Goal: Transaction & Acquisition: Purchase product/service

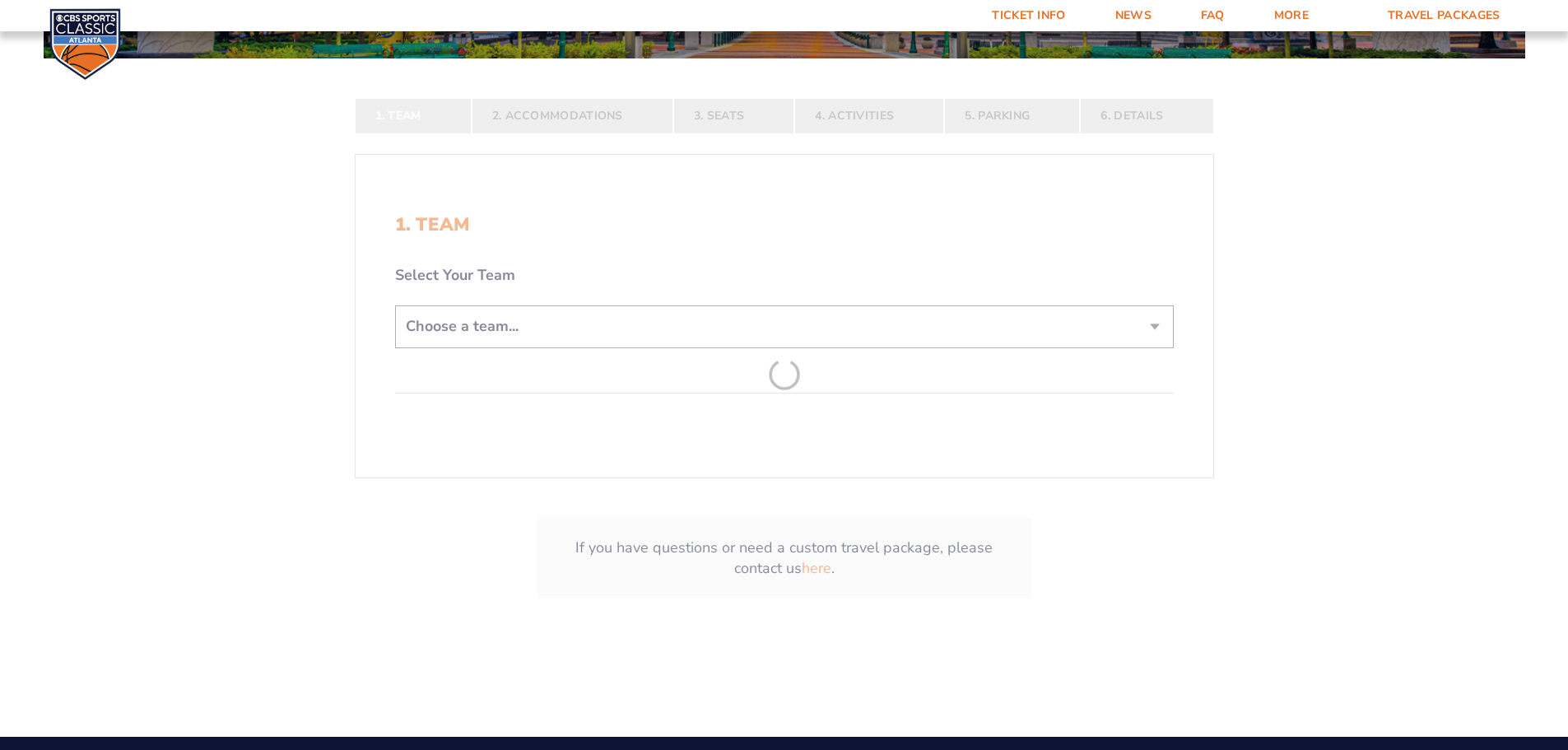
scroll to position [411, 0]
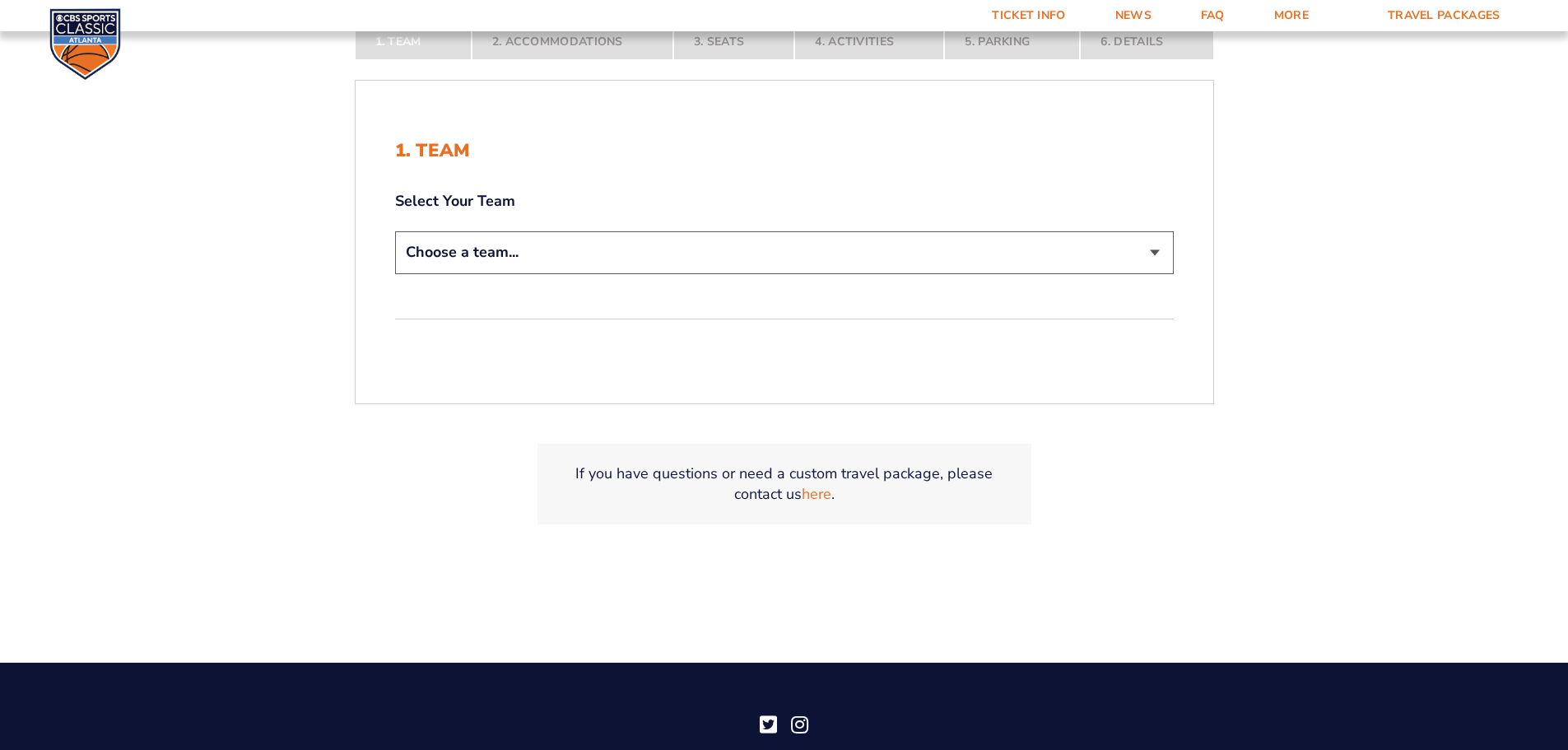
click at [666, 260] on select "Choose a team... [US_STATE] Wildcats [US_STATE] State Buckeyes [US_STATE] Tar H…" at bounding box center [784, 253] width 778 height 42
select select "12756"
click at [395, 232] on select "Choose a team... [US_STATE] Wildcats [US_STATE] State Buckeyes [US_STATE] Tar H…" at bounding box center [784, 253] width 778 height 42
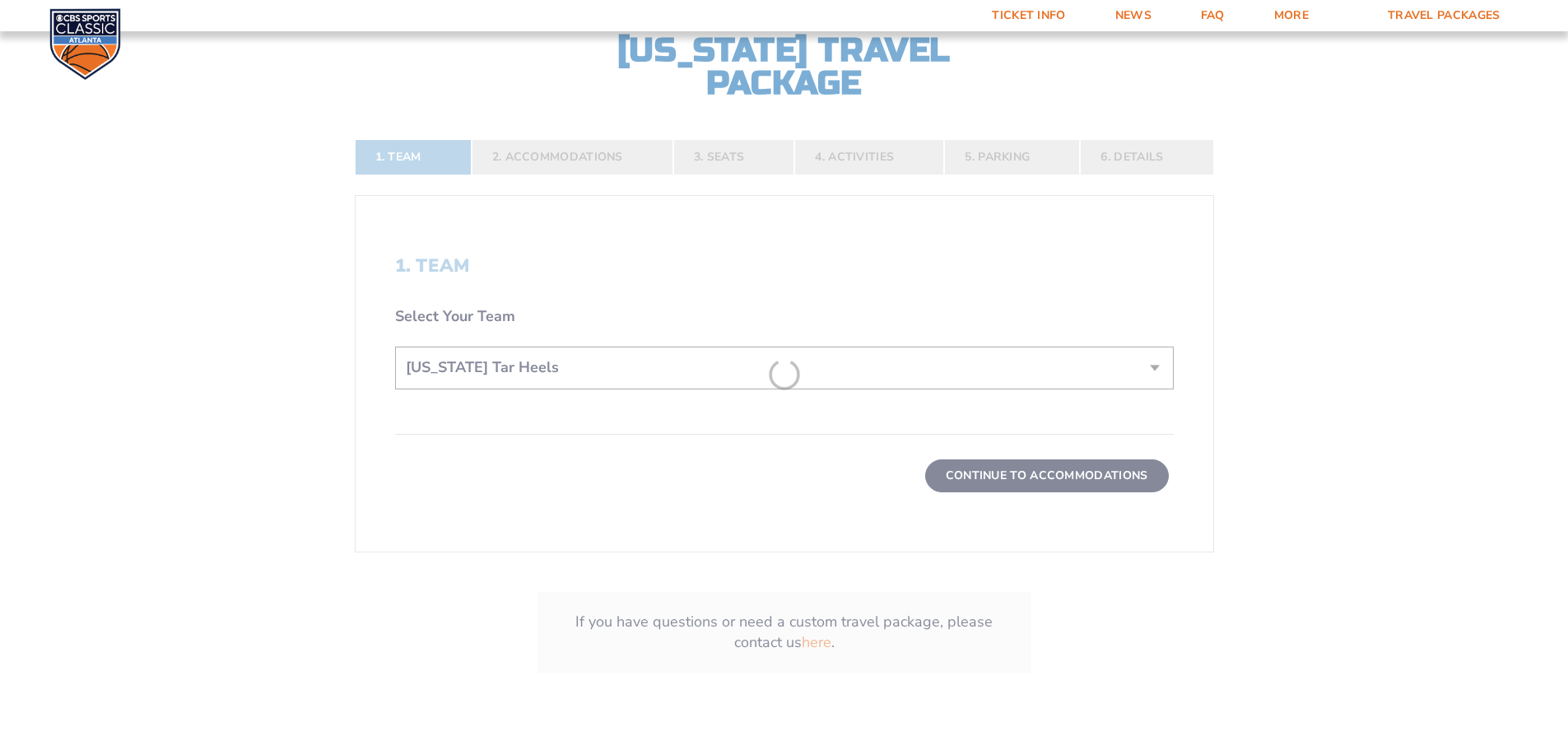
scroll to position [527, 0]
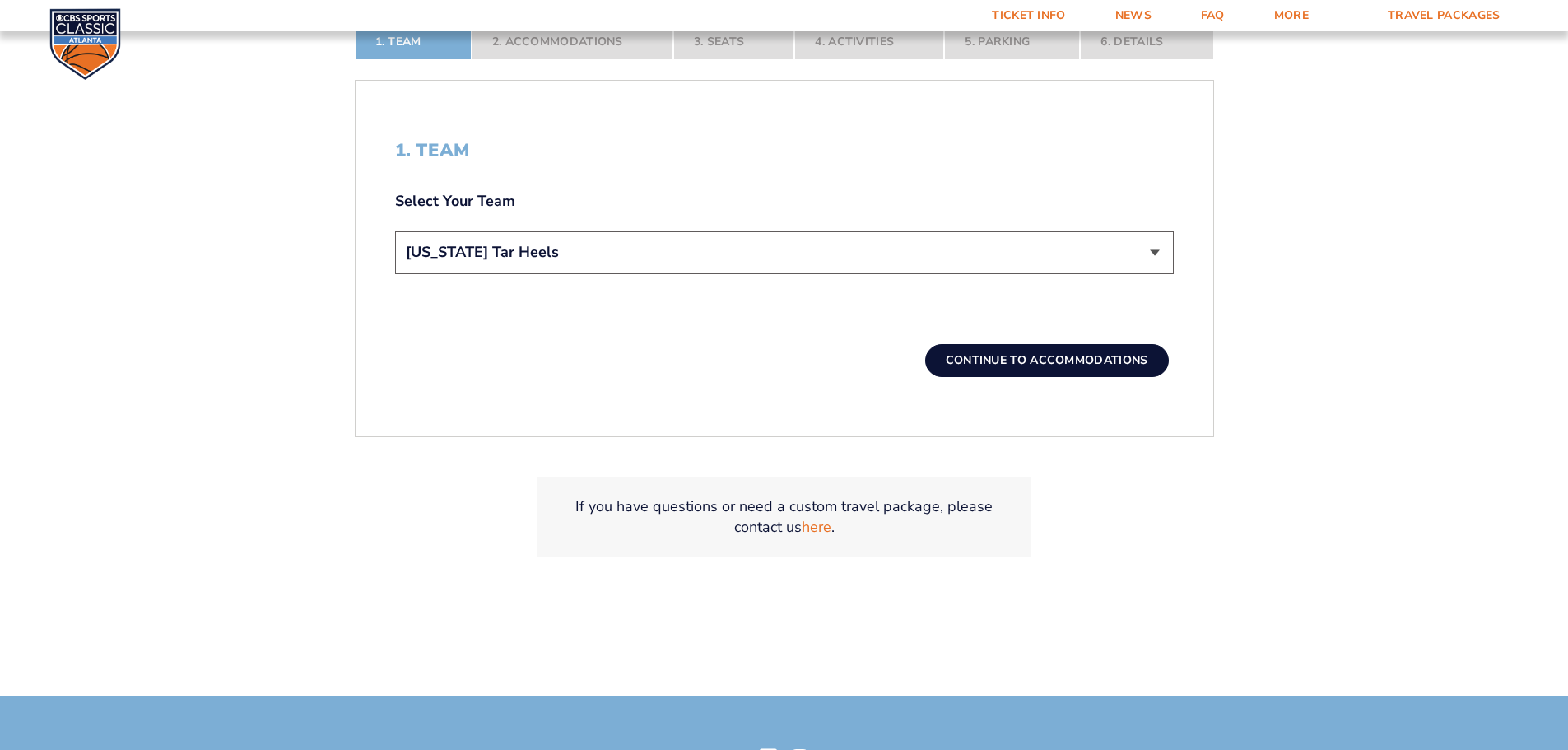
click at [1014, 366] on button "Continue To Accommodations" at bounding box center [1046, 360] width 243 height 33
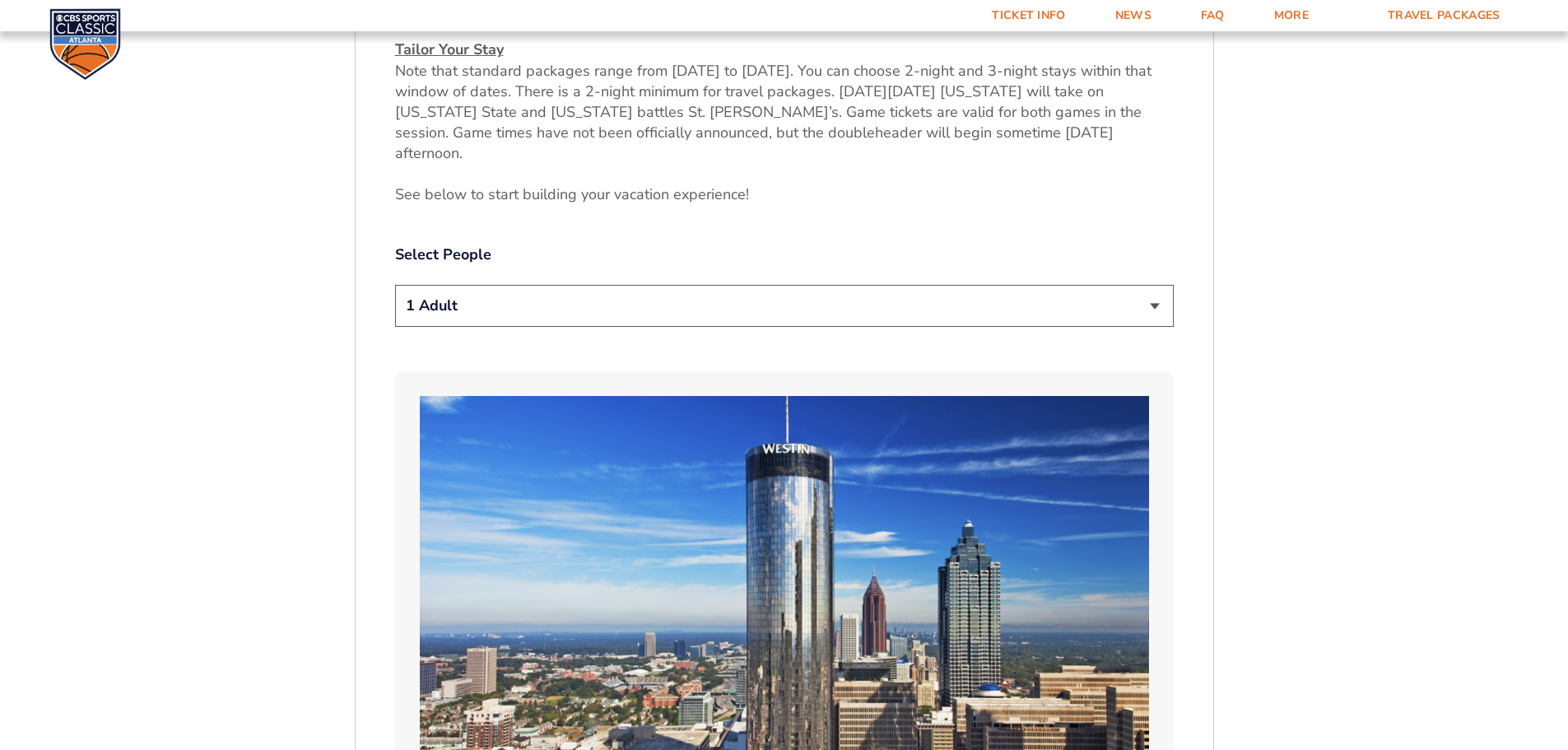
scroll to position [849, 0]
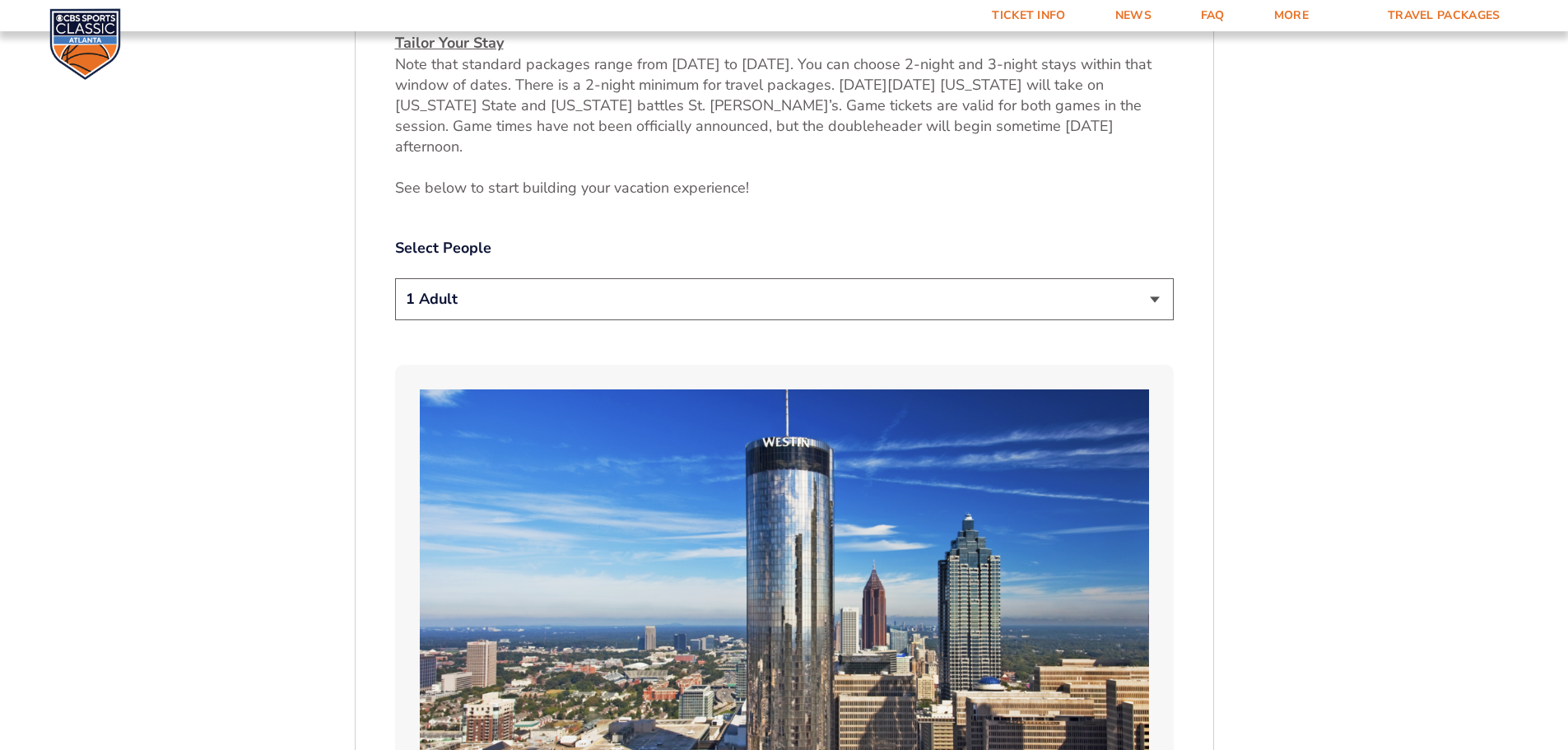
click at [775, 278] on select "1 Adult 2 Adults 3 Adults 4 Adults 2 Adults + 1 Child 2 Adults + 2 Children 2 A…" at bounding box center [784, 299] width 778 height 42
select select "2 Adults"
click at [395, 278] on select "1 Adult 2 Adults 3 Adults 4 Adults 2 Adults + 1 Child 2 Adults + 2 Children 2 A…" at bounding box center [784, 299] width 778 height 42
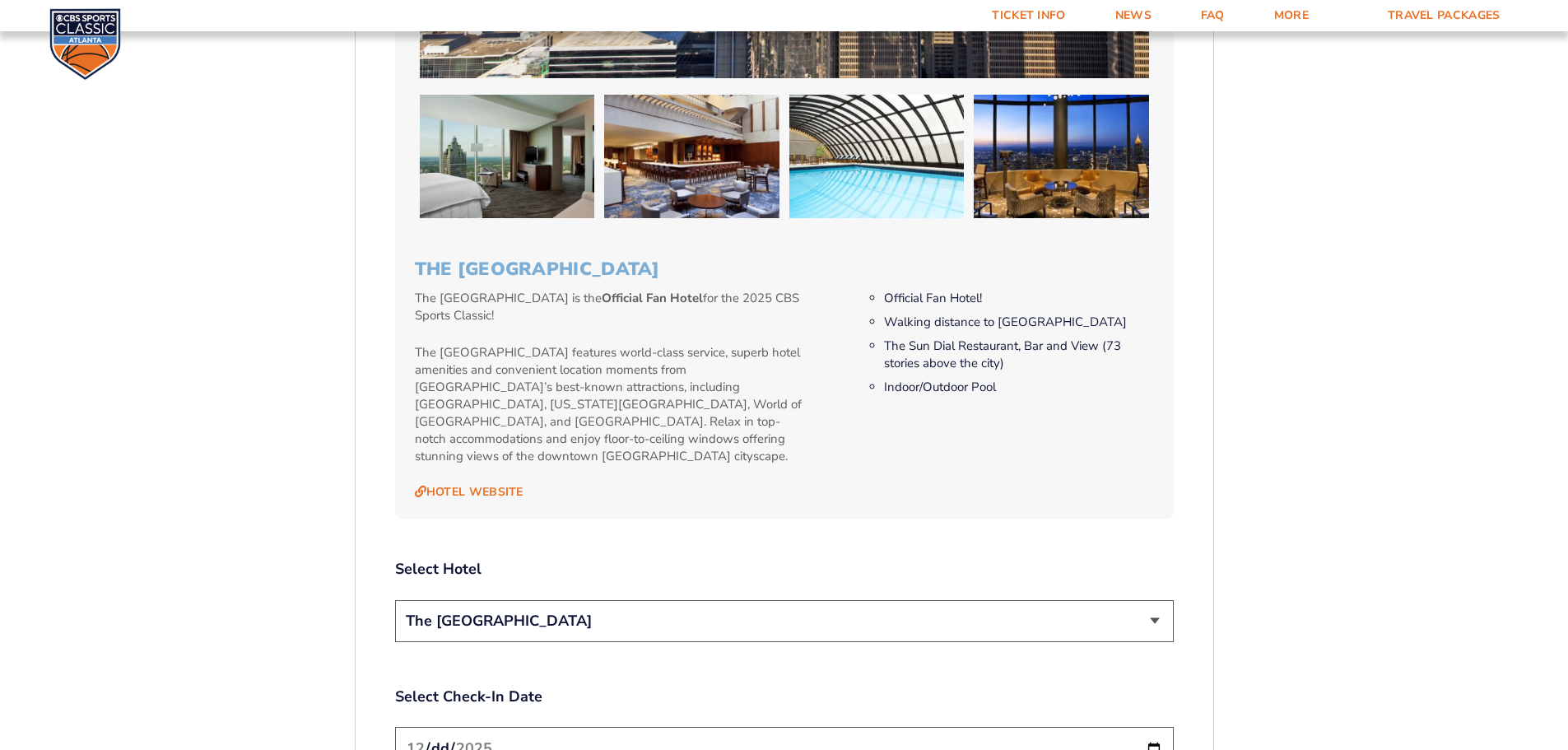
scroll to position [1589, 0]
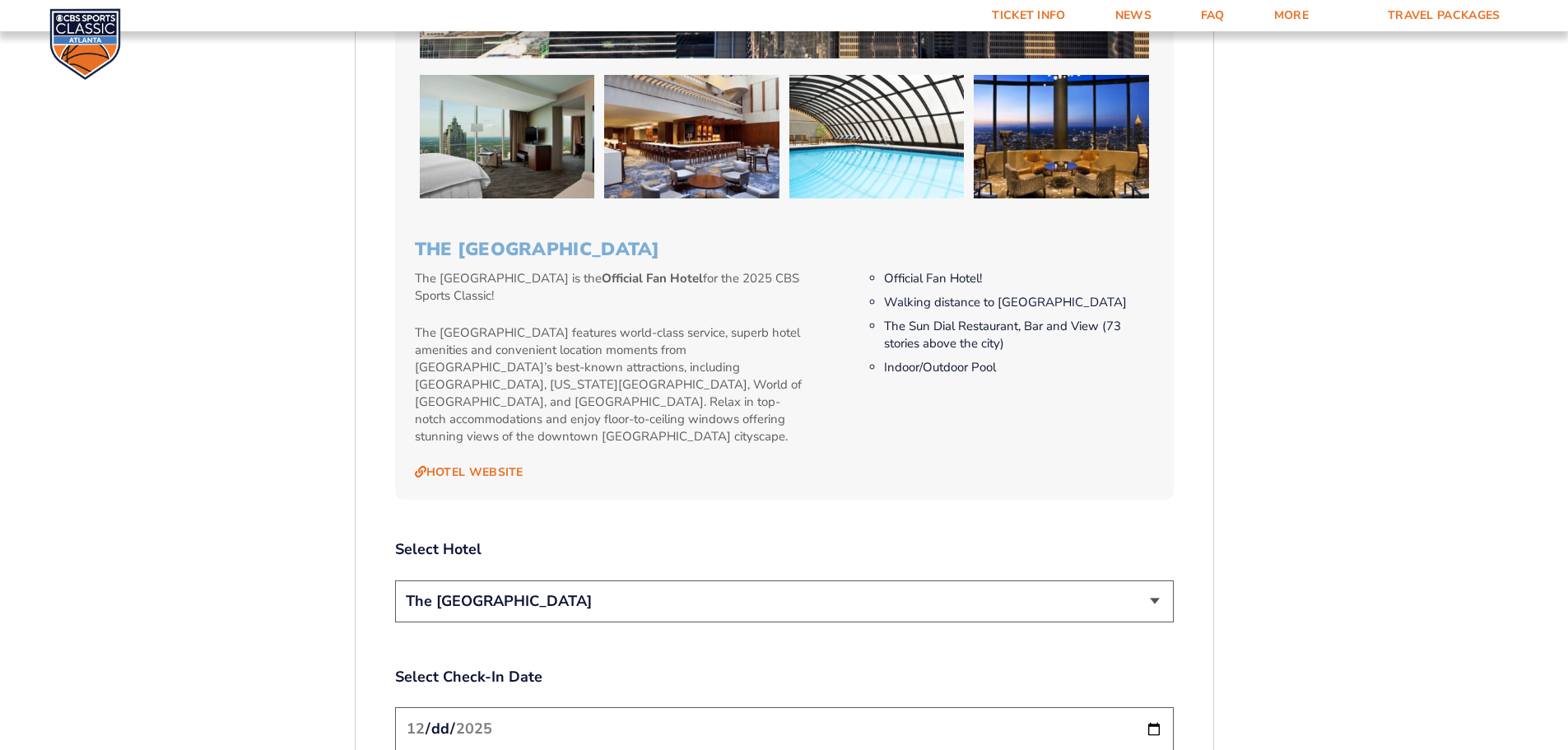
click at [651, 580] on select "The [GEOGRAPHIC_DATA]" at bounding box center [784, 601] width 778 height 42
click at [653, 580] on select "The [GEOGRAPHIC_DATA]" at bounding box center [784, 601] width 778 height 42
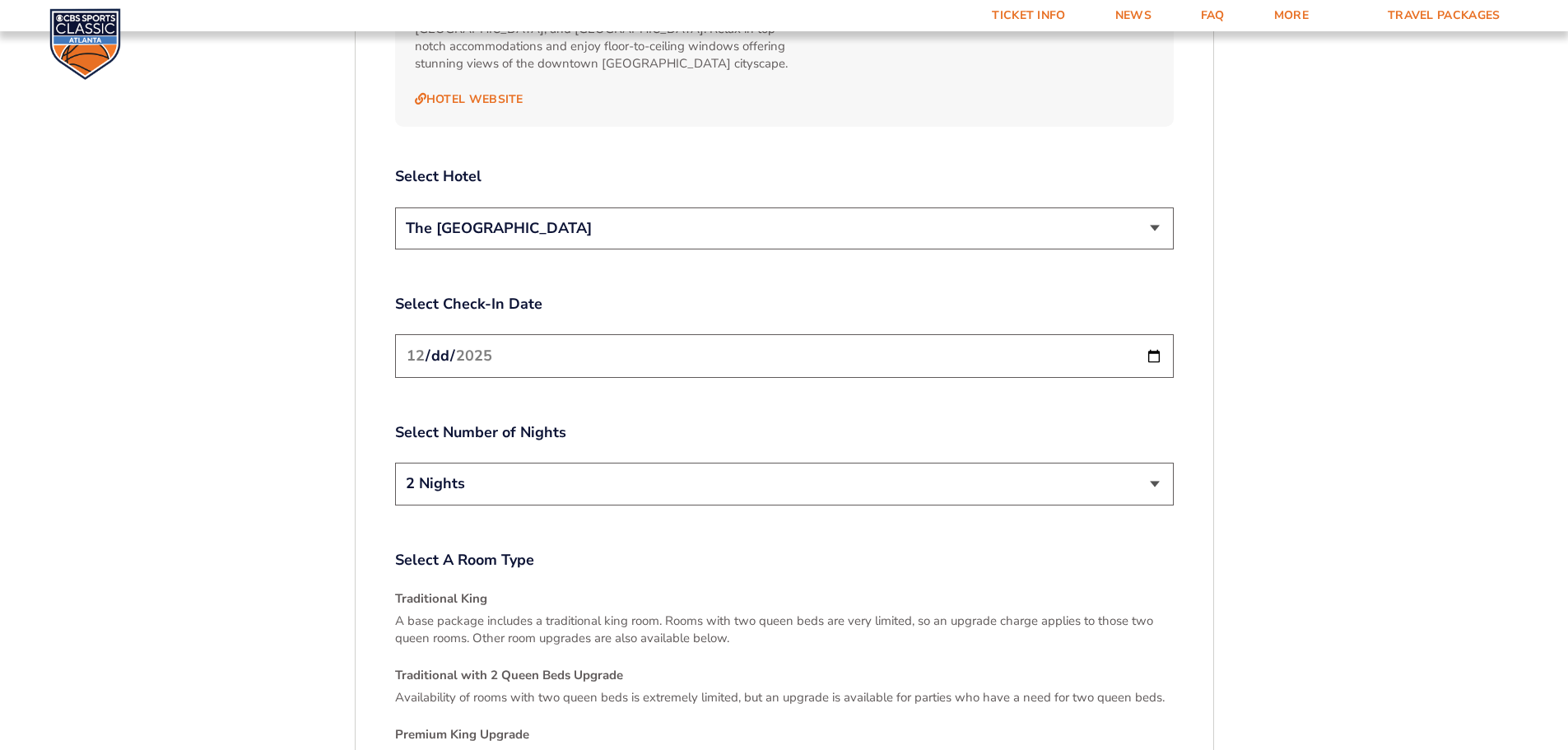
scroll to position [2002, 0]
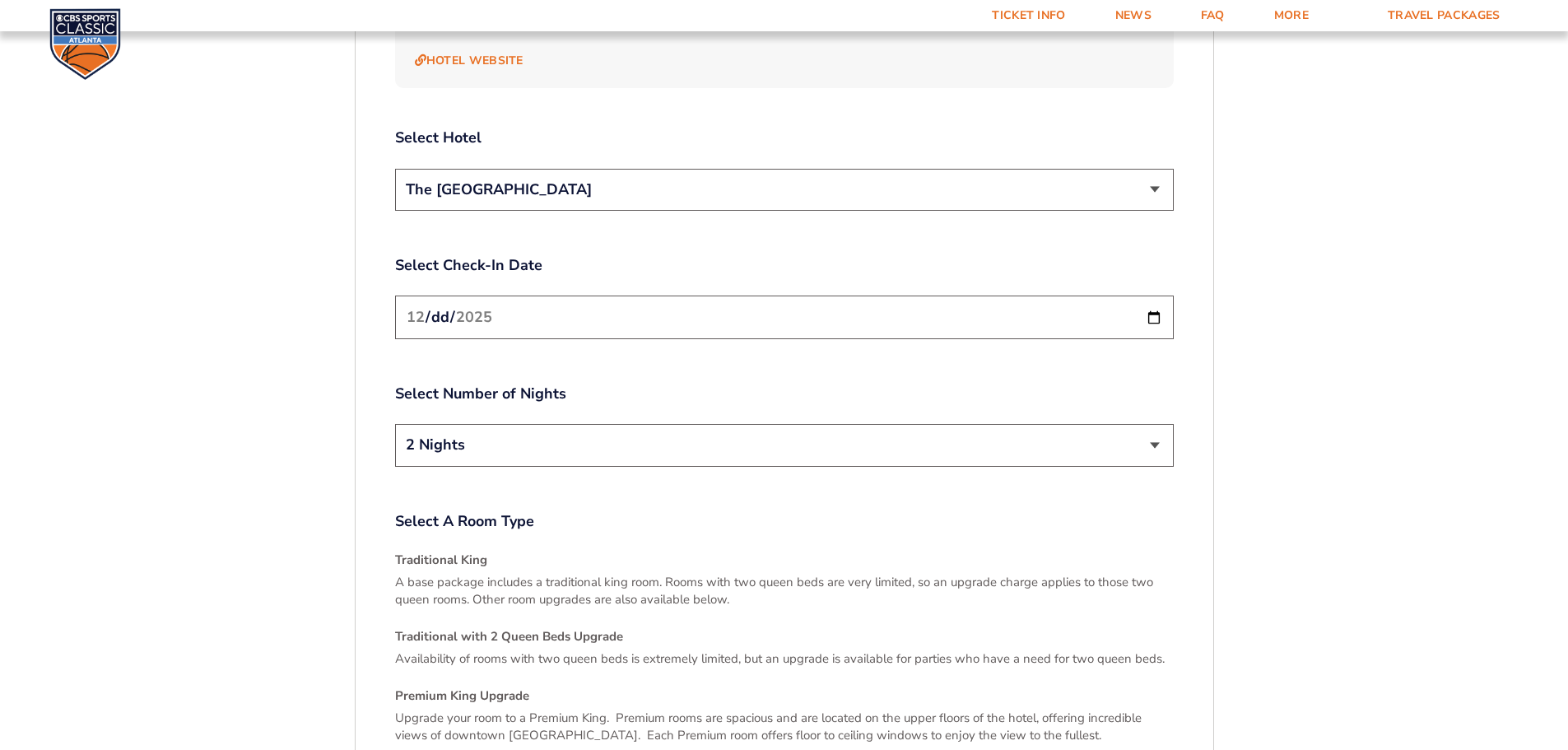
click at [707, 295] on input "[DATE]" at bounding box center [784, 317] width 778 height 43
click at [1157, 295] on input "[DATE]" at bounding box center [784, 317] width 778 height 43
click at [1156, 295] on input "[DATE]" at bounding box center [784, 317] width 778 height 43
click at [1015, 384] on label "Select Number of Nights" at bounding box center [784, 394] width 778 height 21
click at [789, 552] on h4 "Traditional King" at bounding box center [784, 560] width 778 height 18
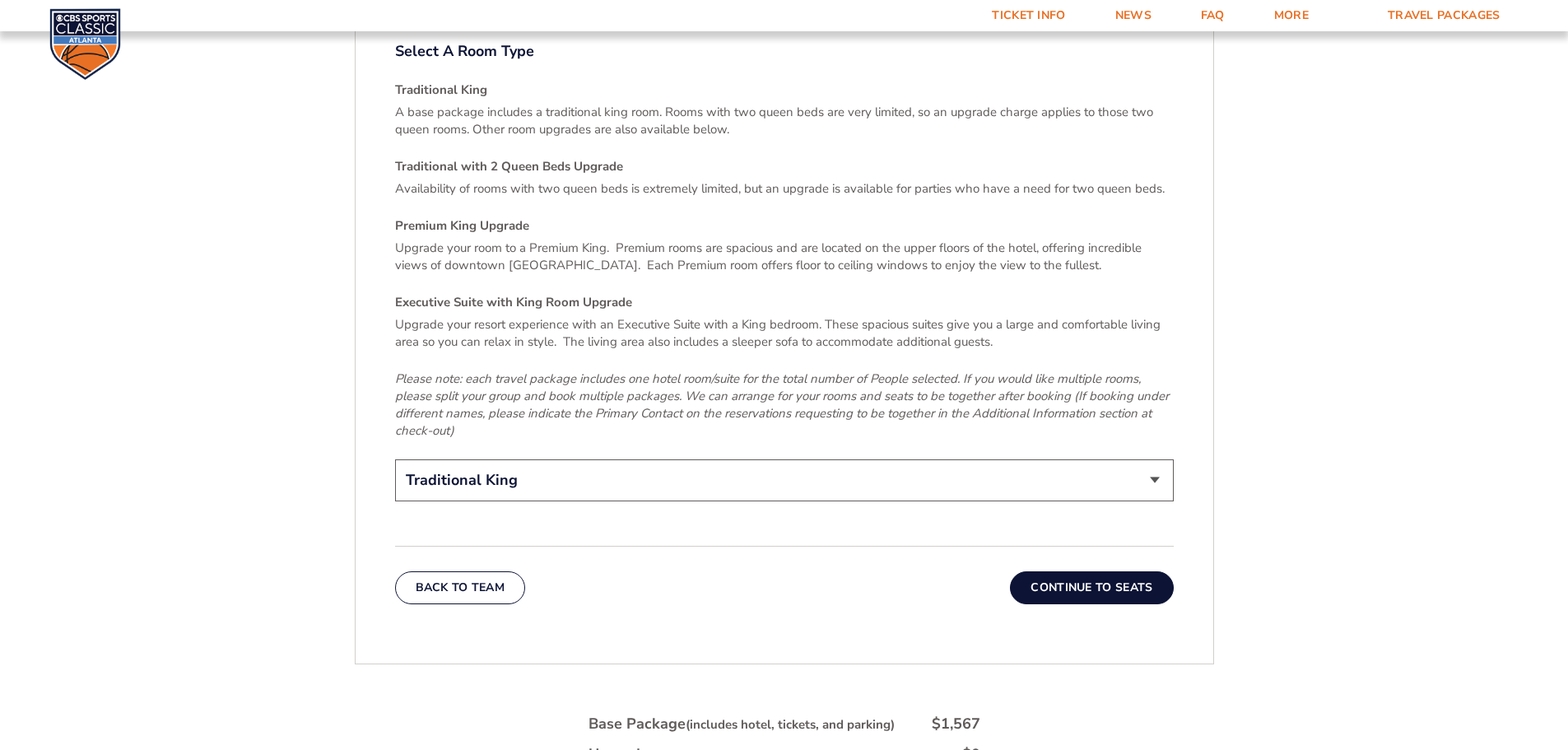
scroll to position [2495, 0]
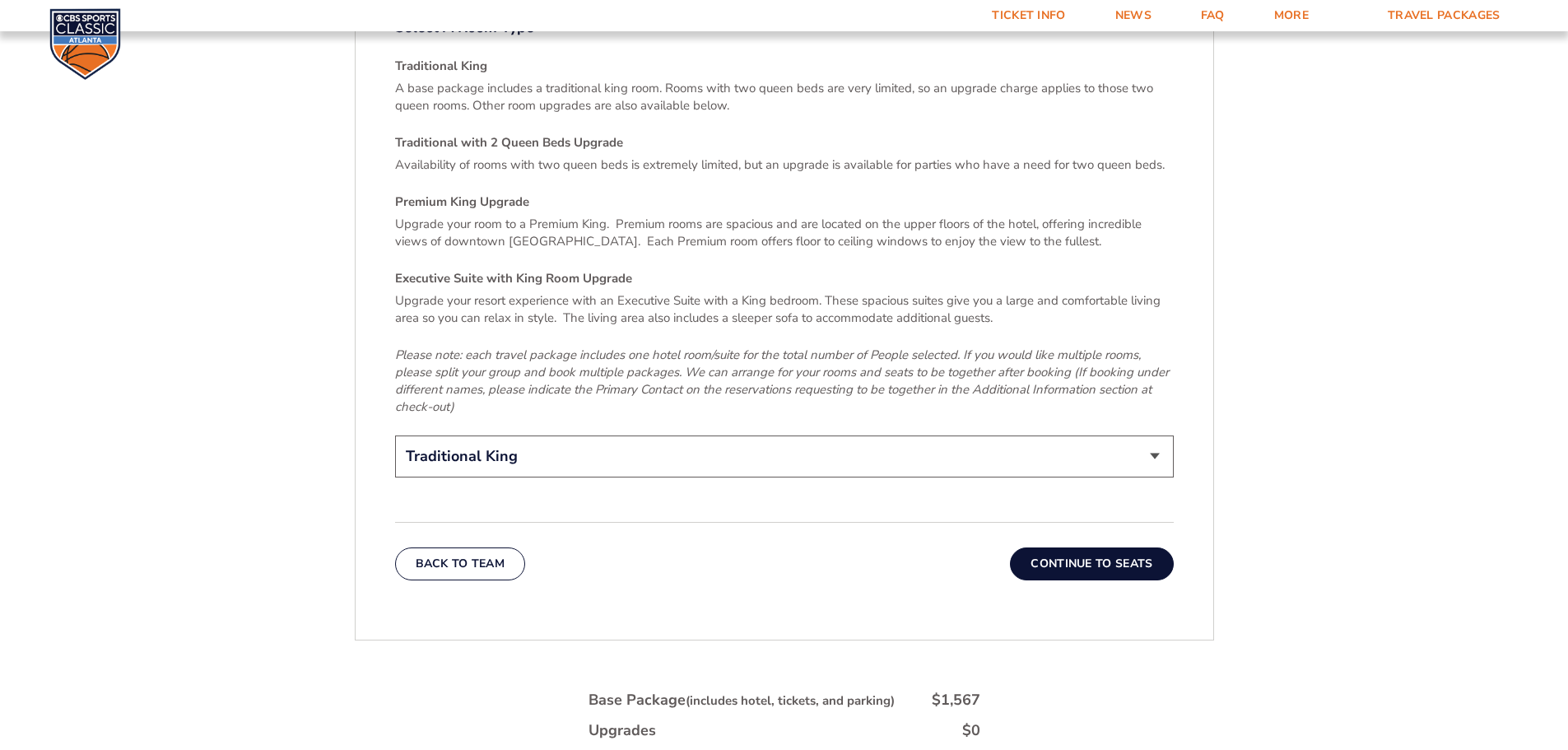
click at [724, 436] on select "Traditional King Traditional with 2 Queen Beds Upgrade (+$95 per night) Premium…" at bounding box center [784, 457] width 778 height 42
click at [723, 436] on select "Traditional King Traditional with 2 Queen Beds Upgrade (+$95 per night) Premium…" at bounding box center [784, 457] width 778 height 42
click at [725, 436] on select "Traditional King Traditional with 2 Queen Beds Upgrade (+$95 per night) Premium…" at bounding box center [784, 457] width 778 height 42
click at [721, 293] on div "Upgrade your resort experience with an Executive Suite with a King bedroom. The…" at bounding box center [784, 355] width 778 height 124
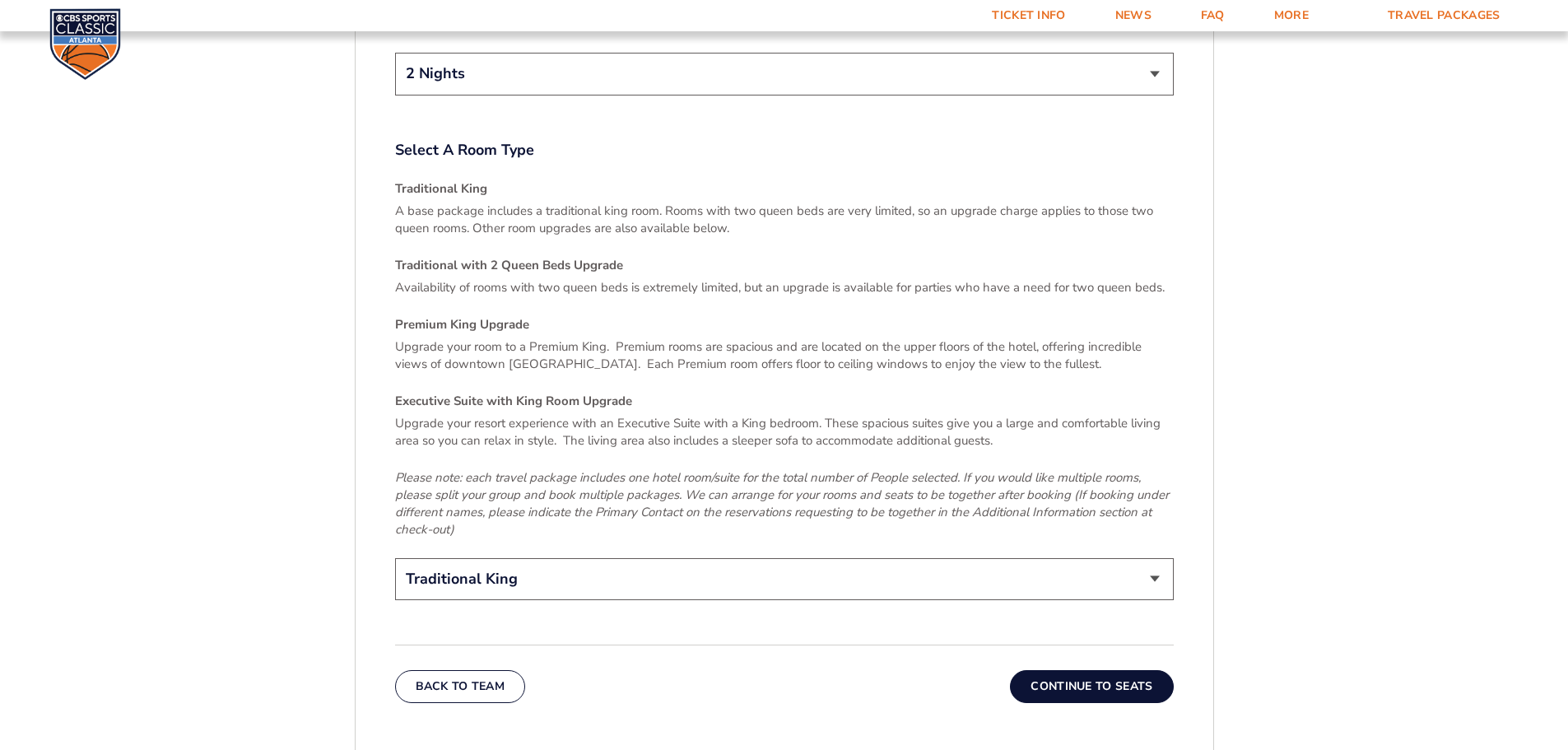
scroll to position [2330, 0]
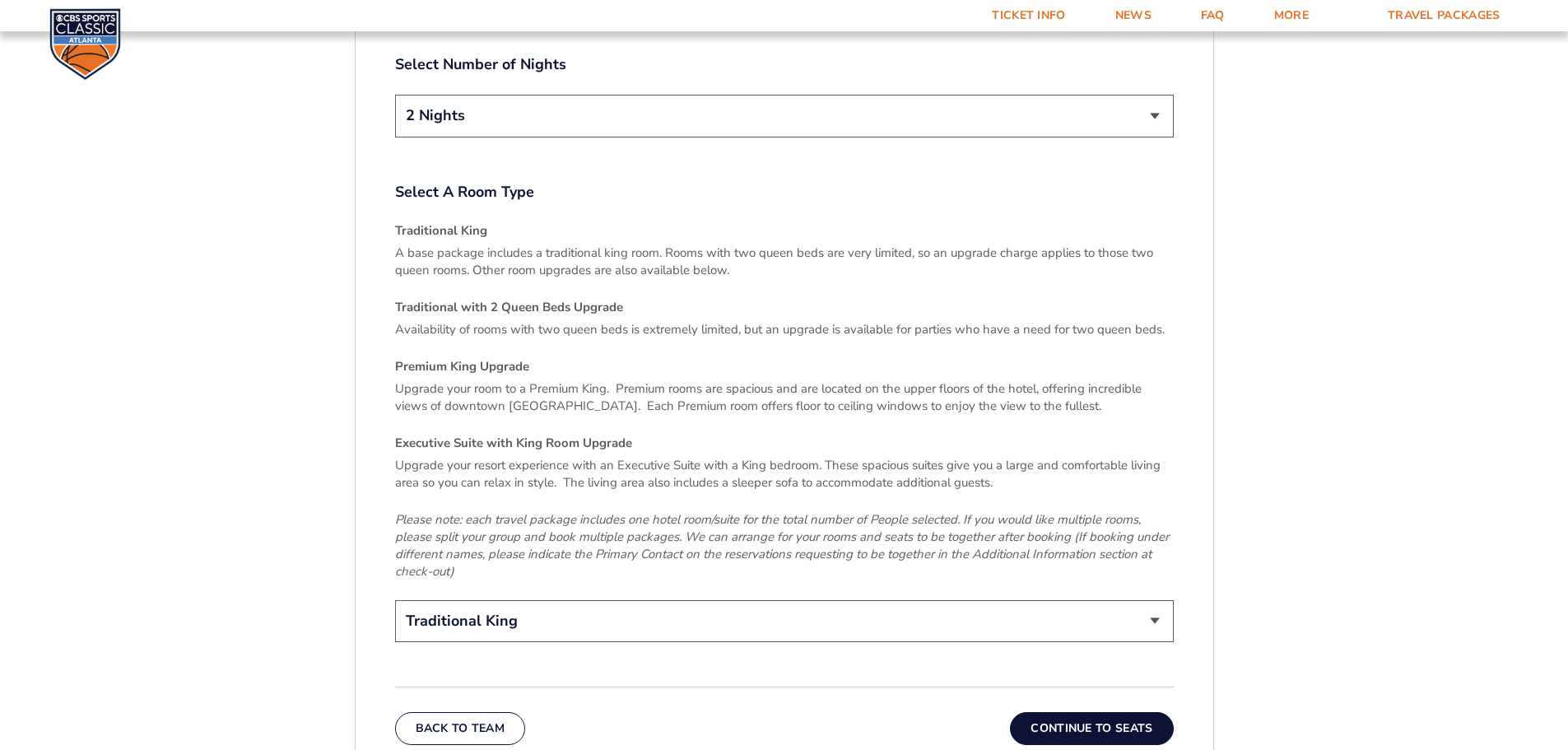
click at [771, 600] on select "Traditional King Traditional with 2 Queen Beds Upgrade (+$95 per night) Premium…" at bounding box center [784, 621] width 778 height 42
click at [771, 600] on select "Traditional King Traditional with 2 Queen Beds Upgrade (+$95 per night) Premium…" at bounding box center [784, 621] width 778 height 42
click at [763, 511] on em "Please note: each travel package includes one hotel room/suite for the total nu…" at bounding box center [782, 545] width 774 height 69
click at [1112, 712] on button "Continue To Seats" at bounding box center [1091, 728] width 163 height 33
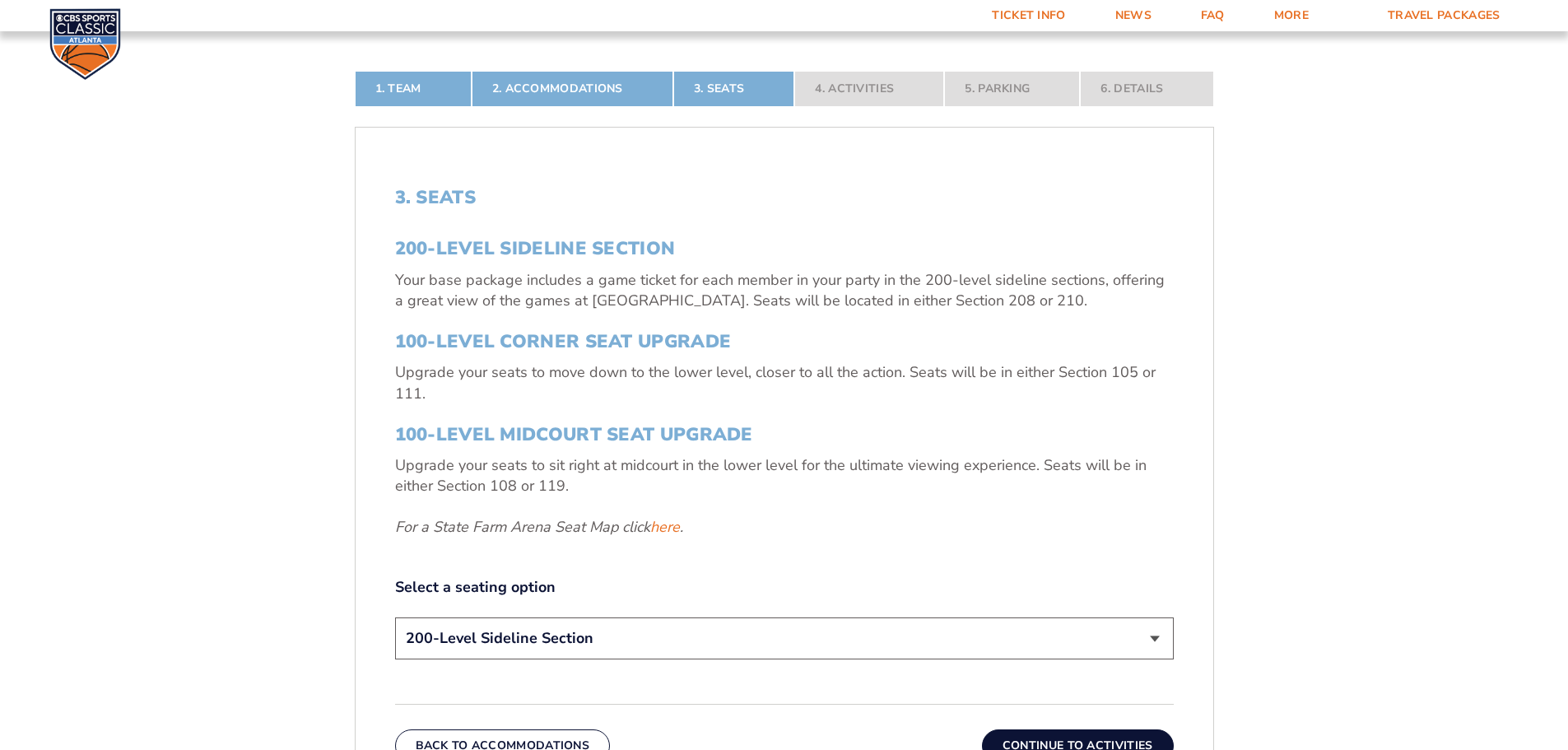
scroll to position [519, 0]
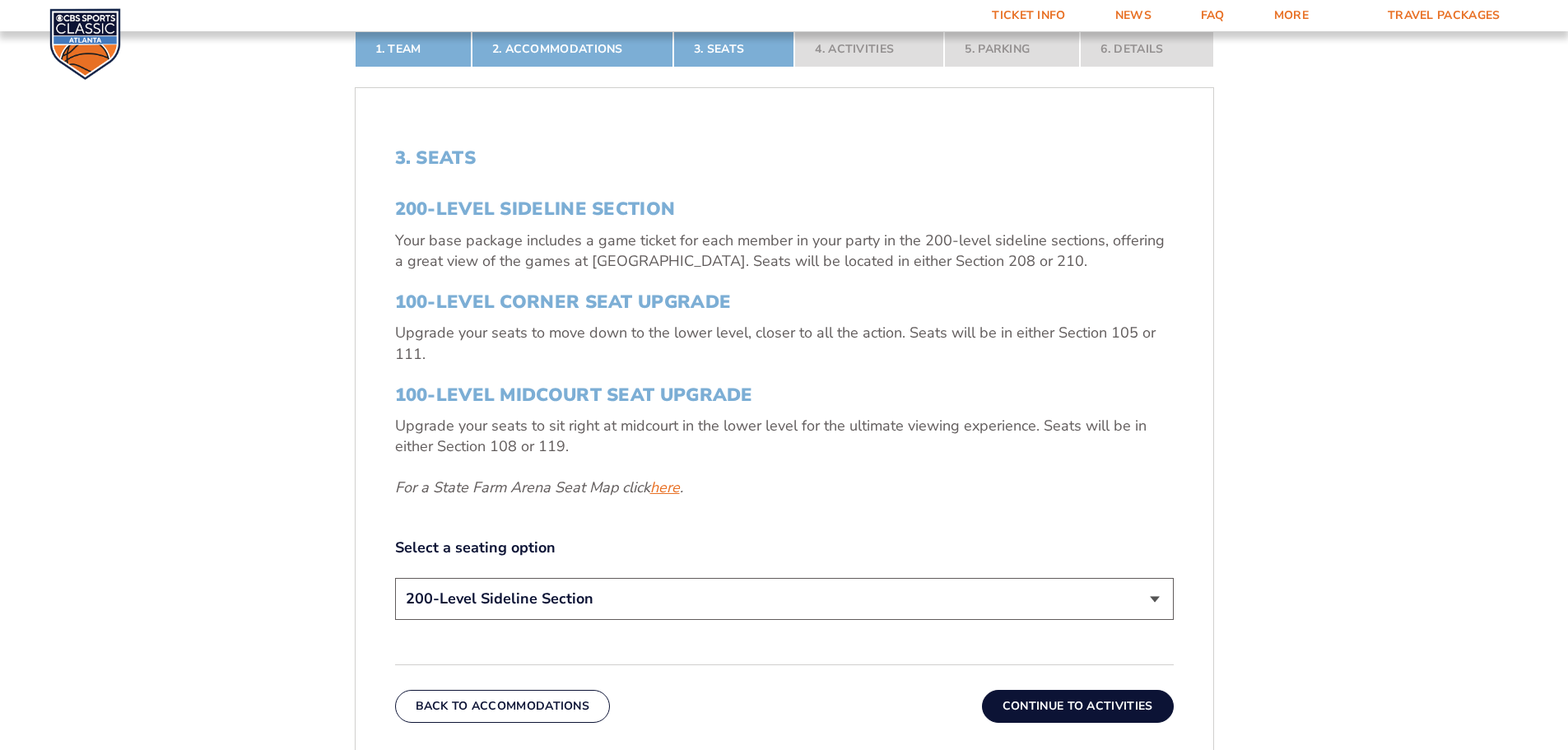
click at [675, 487] on link "here" at bounding box center [664, 487] width 29 height 21
click at [699, 602] on select "200-Level Sideline Section 100-Level Corner Seat Upgrade (+$120 per person) 100…" at bounding box center [784, 599] width 778 height 42
select select "100-Level Corner Seat Upgrade"
click at [395, 578] on select "200-Level Sideline Section 100-Level Corner Seat Upgrade (+$120 per person) 100…" at bounding box center [784, 599] width 778 height 42
click at [707, 620] on div "200-Level Sideline Section 100-Level Corner Seat Upgrade (+$120 per person) 100…" at bounding box center [784, 601] width 778 height 47
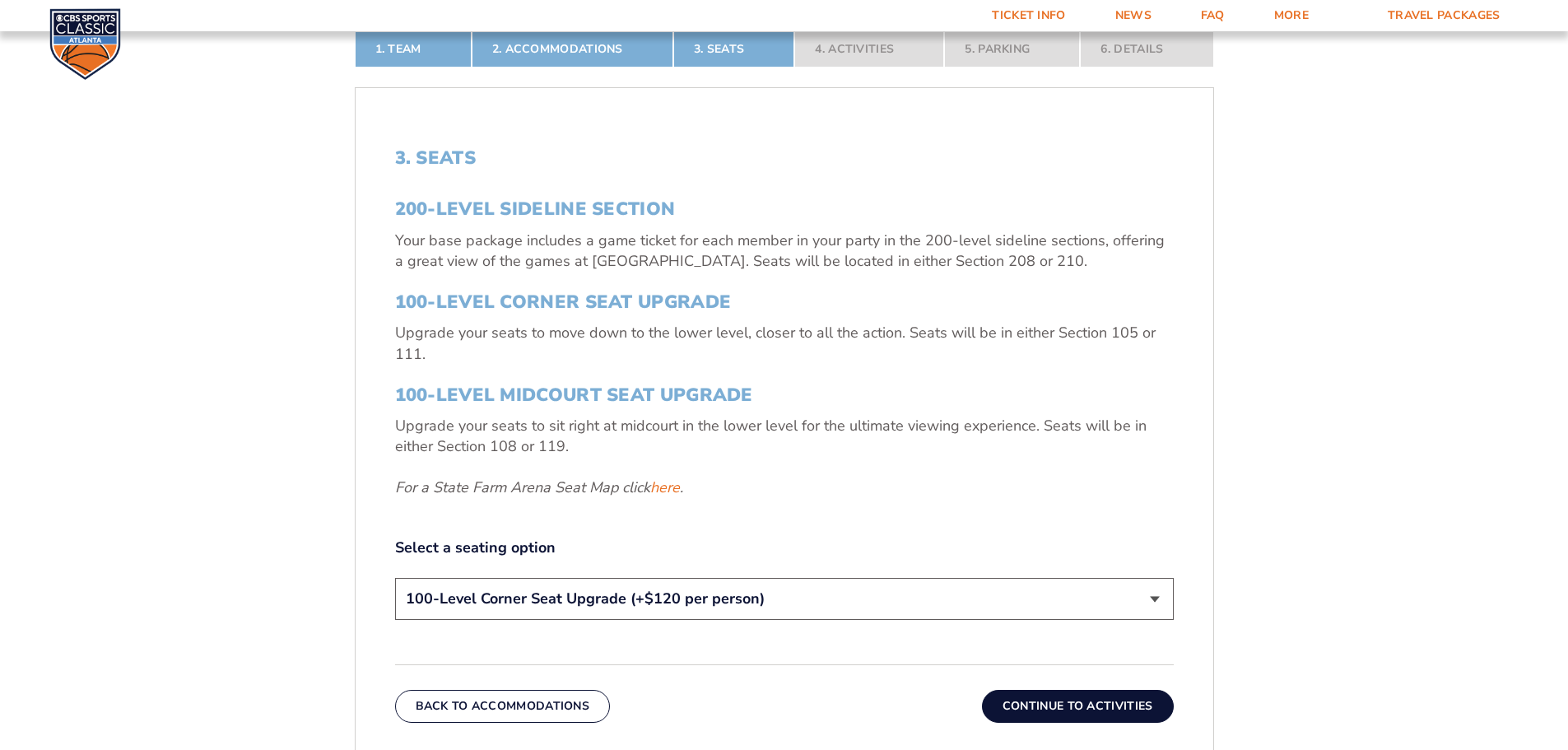
click at [705, 612] on select "200-Level Sideline Section 100-Level Corner Seat Upgrade (+$120 per person) 100…" at bounding box center [784, 599] width 778 height 42
click at [706, 610] on select "200-Level Sideline Section 100-Level Corner Seat Upgrade (+$120 per person) 100…" at bounding box center [784, 599] width 778 height 42
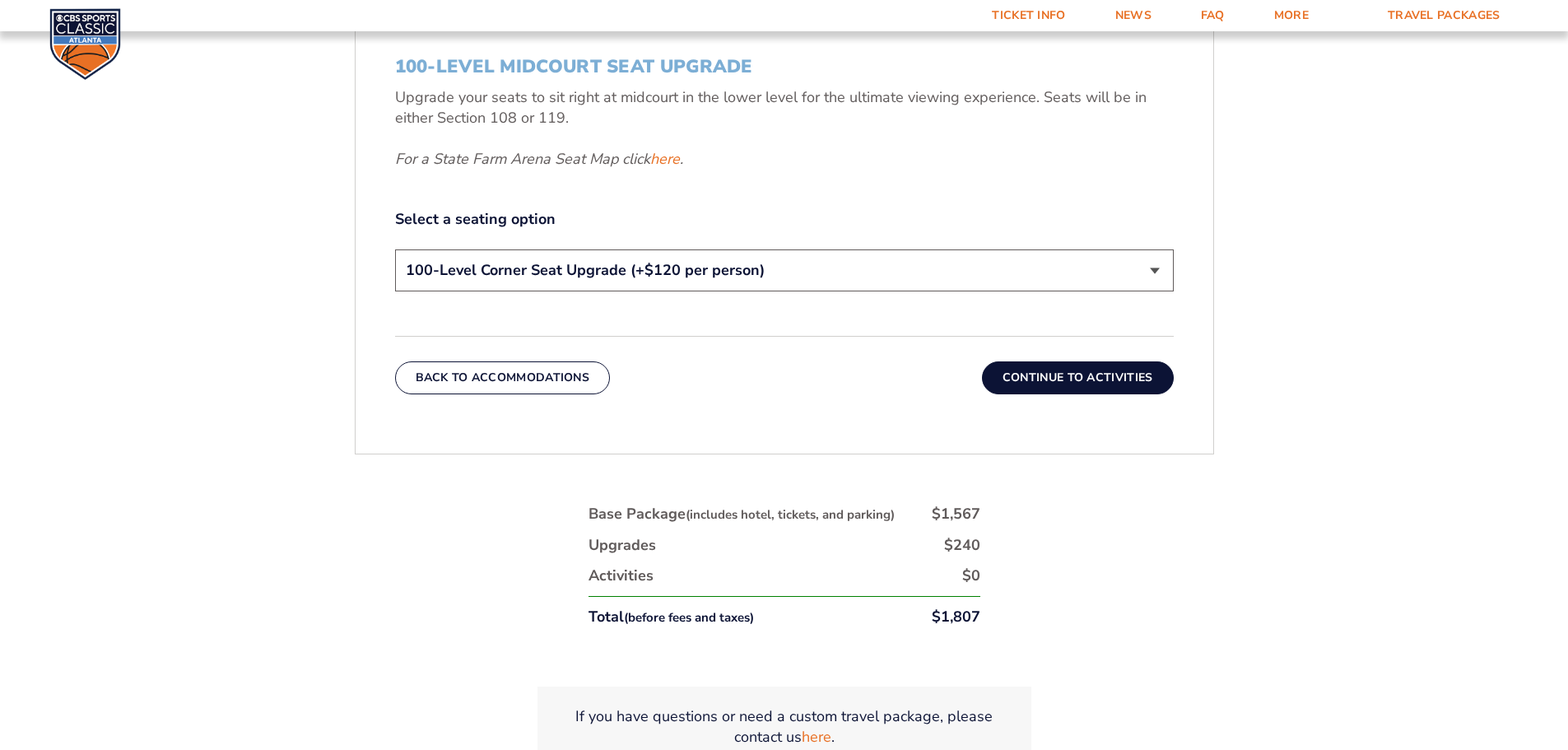
scroll to position [849, 0]
click at [1078, 368] on button "Continue To Activities" at bounding box center [1077, 376] width 191 height 33
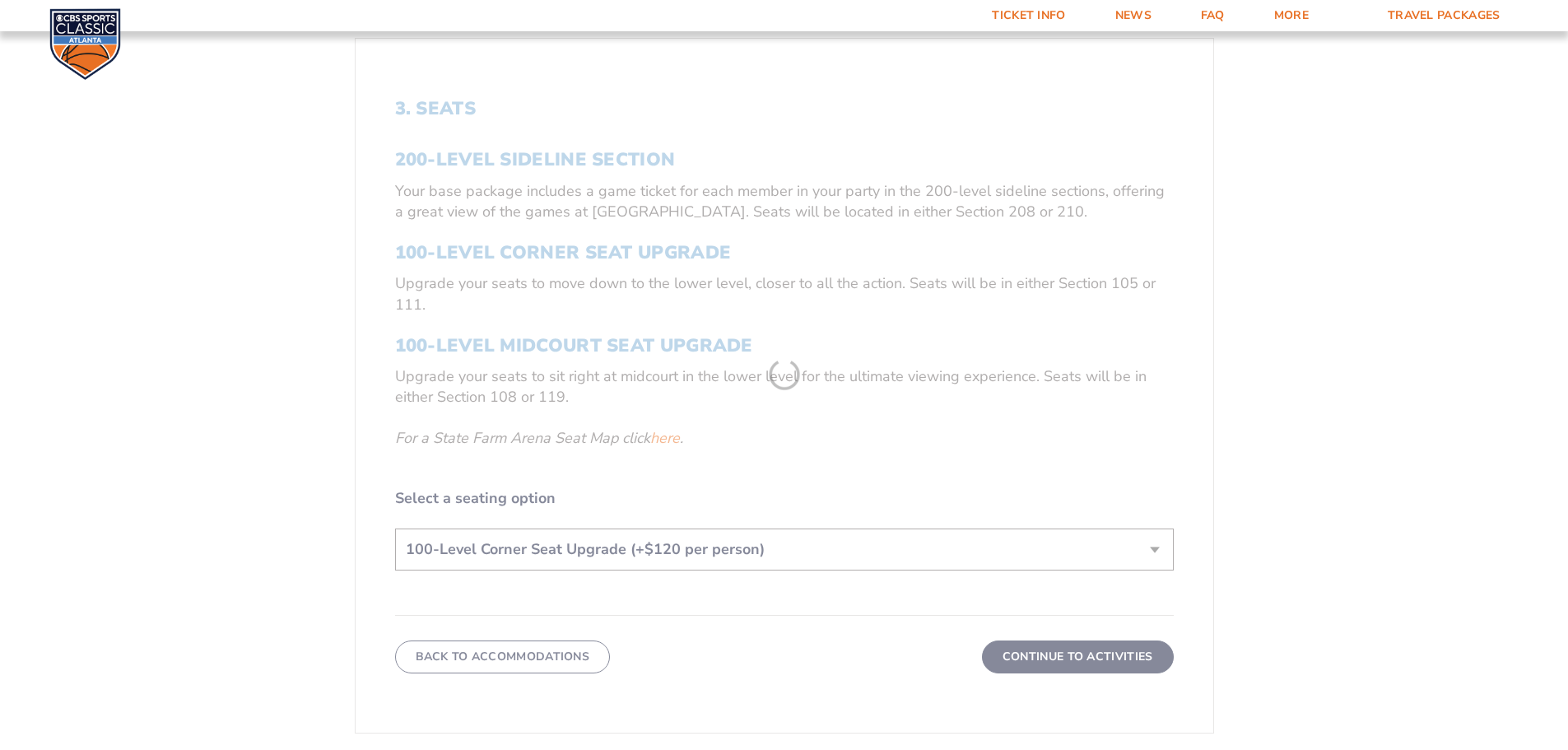
scroll to position [355, 0]
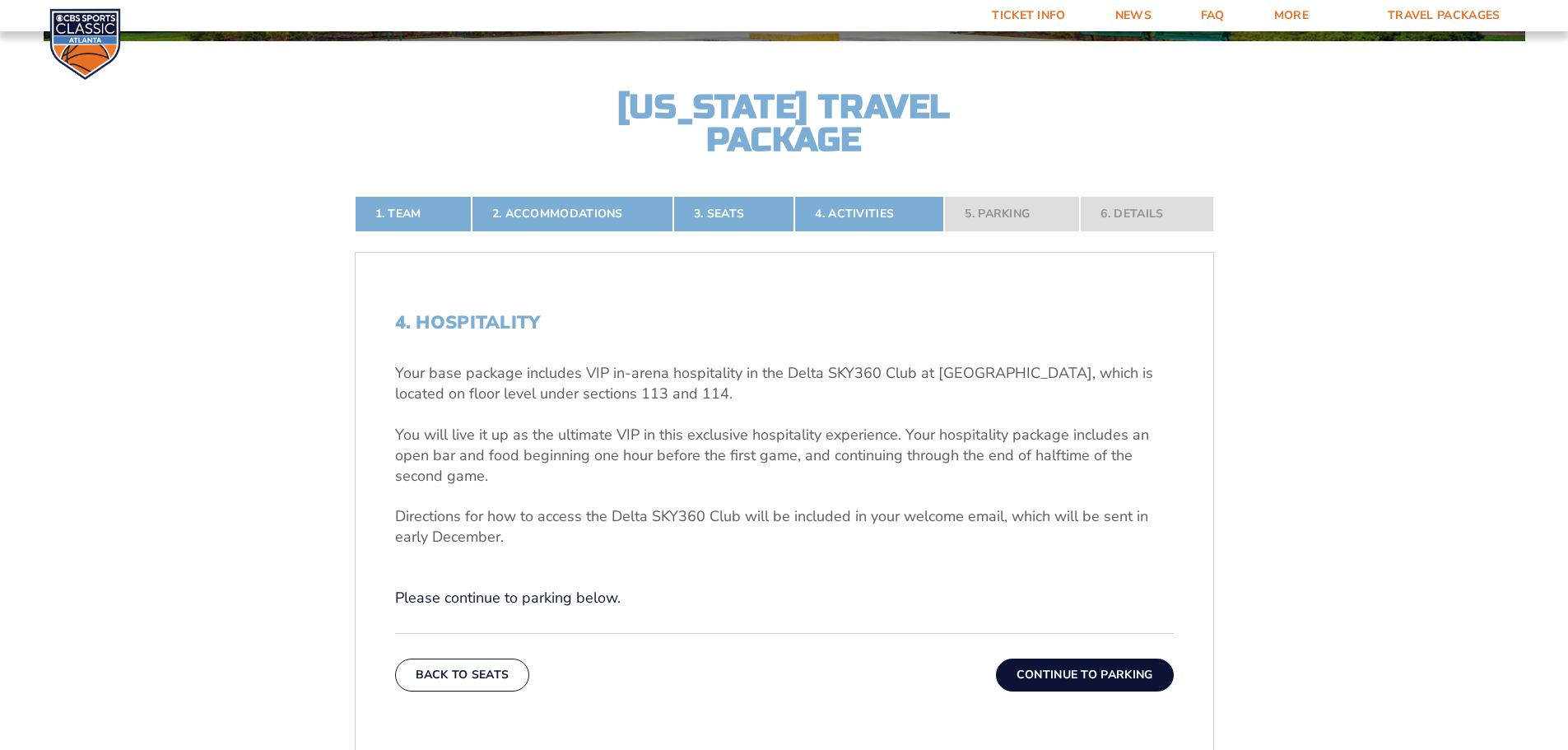
click at [1005, 675] on button "Continue To Parking" at bounding box center [1084, 675] width 178 height 33
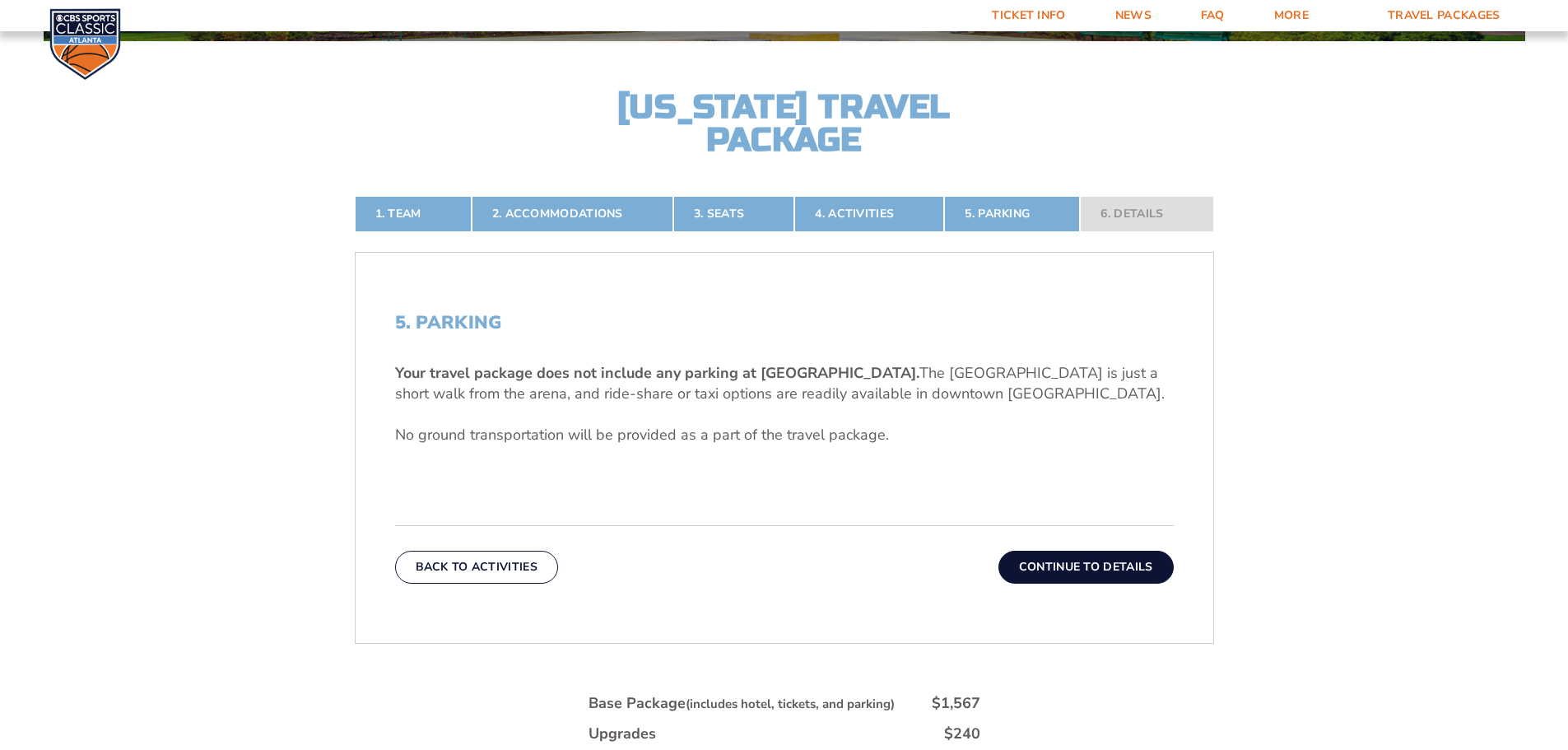
click at [1071, 570] on button "Continue To Details" at bounding box center [1086, 567] width 176 height 33
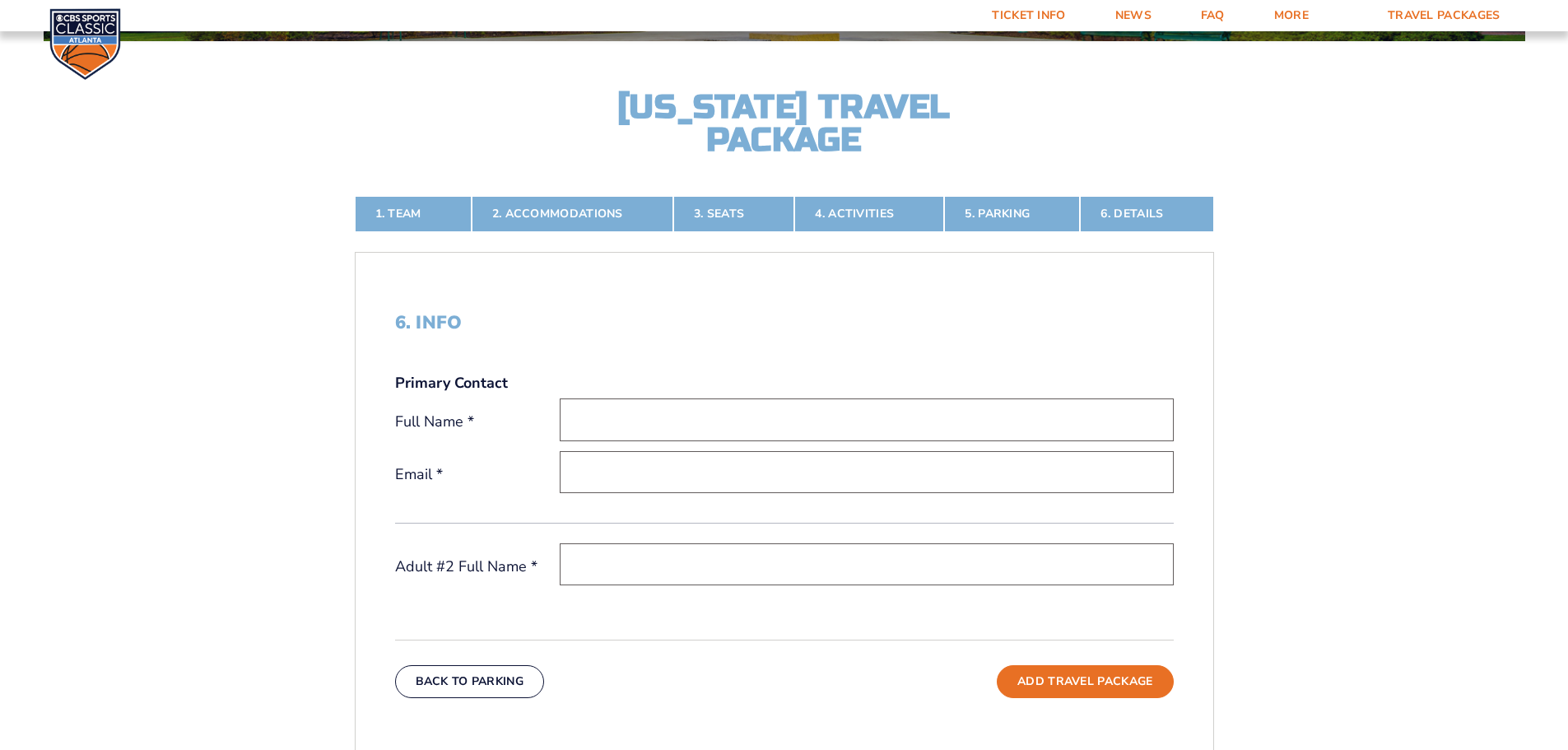
click at [725, 426] on input "text" at bounding box center [867, 420] width 614 height 42
type input "[PERSON_NAME]"
type input "[EMAIL_ADDRESS][DOMAIN_NAME]"
click at [746, 562] on input "text" at bounding box center [867, 564] width 614 height 42
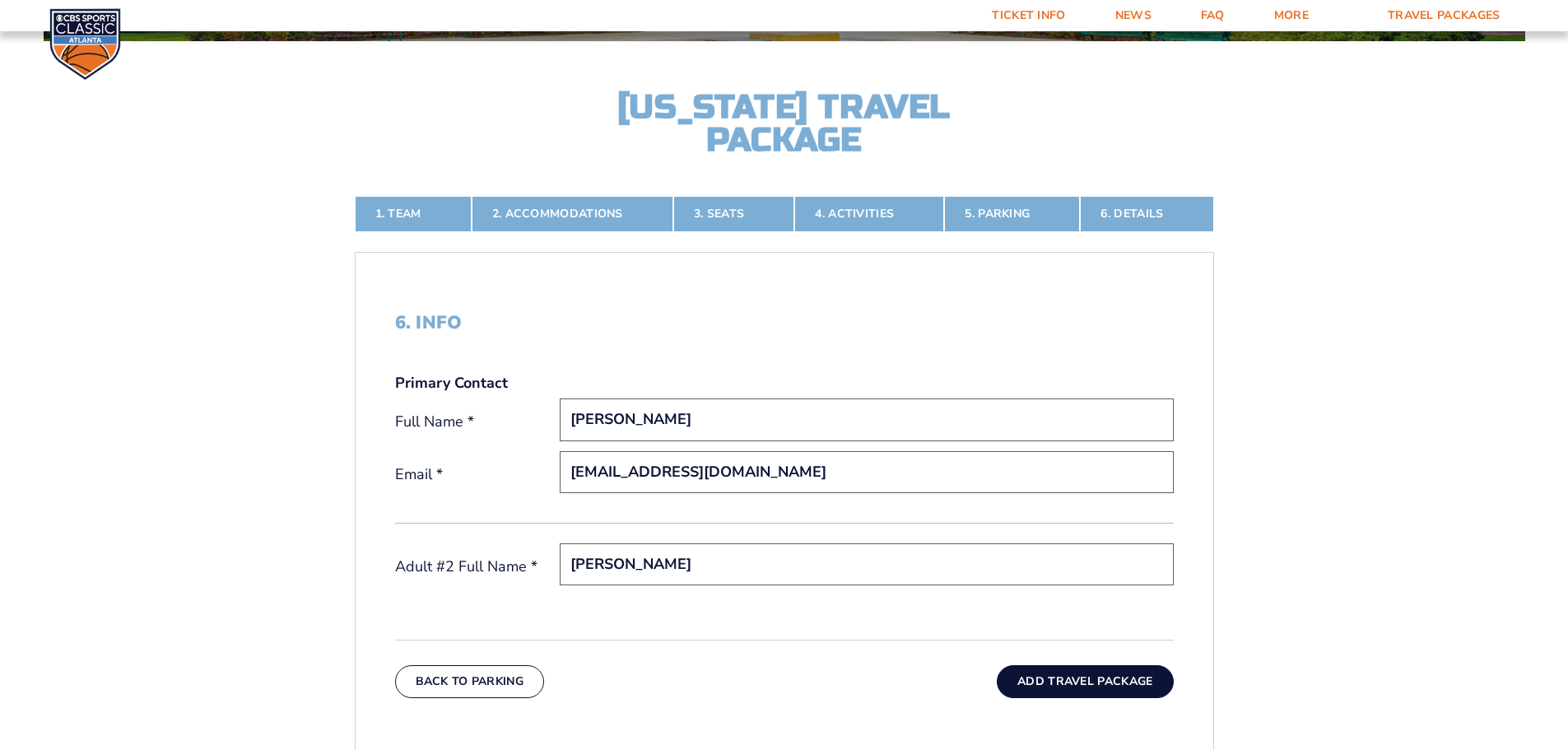
type input "[PERSON_NAME]"
click at [1092, 667] on button "Add Travel Package" at bounding box center [1084, 681] width 176 height 33
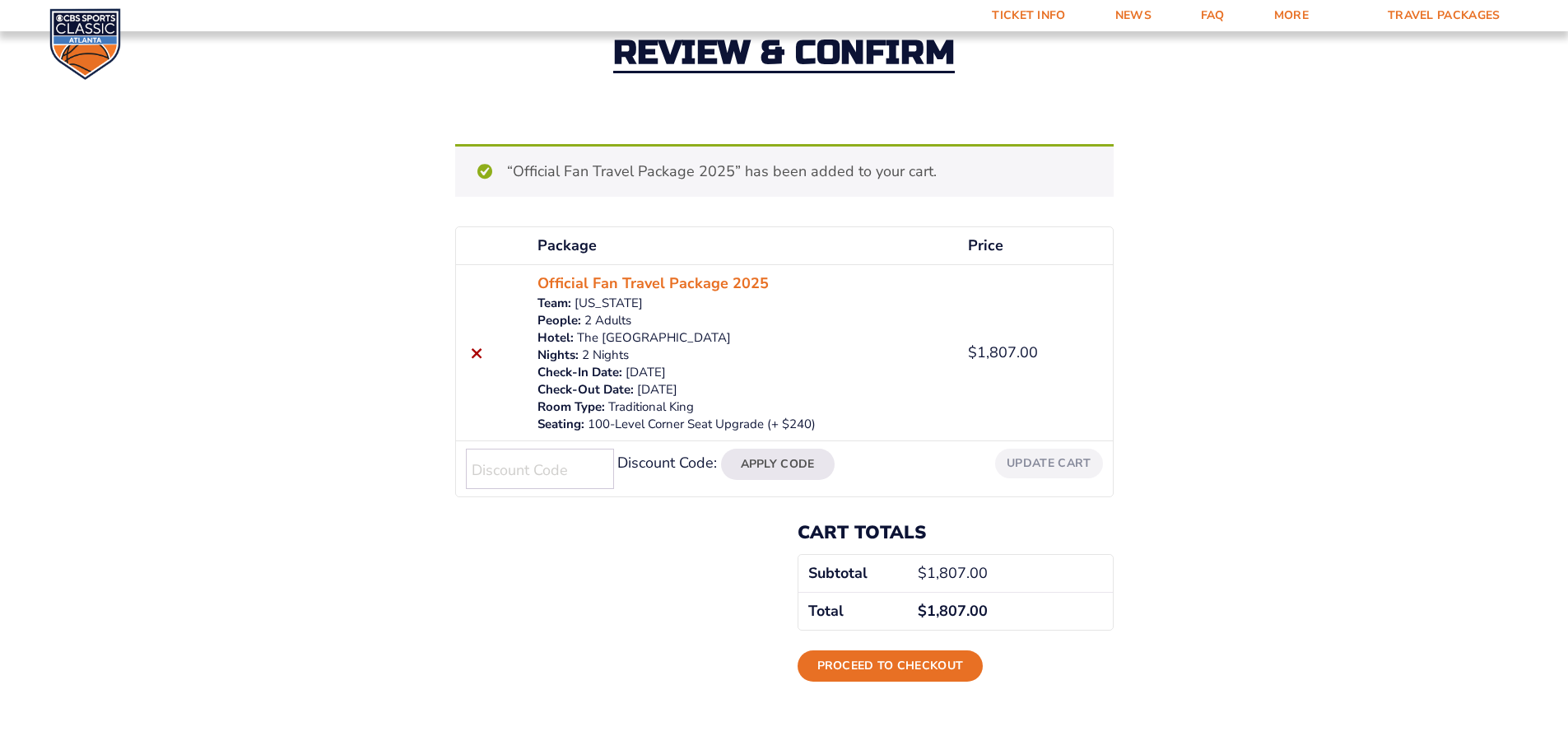
scroll to position [82, 0]
